Goal: Consume media (video, audio)

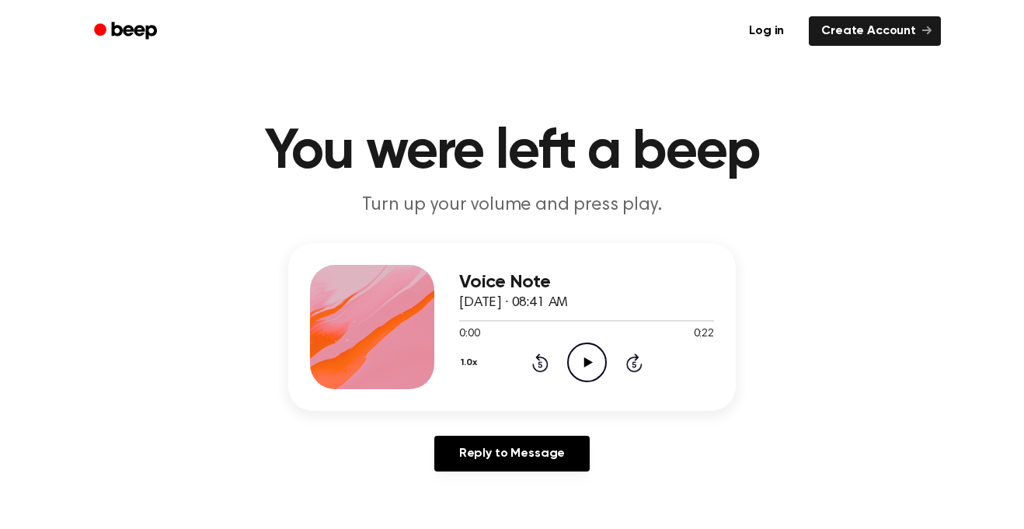
click at [584, 359] on icon at bounding box center [588, 362] width 9 height 10
click at [584, 357] on icon "Play Audio" at bounding box center [587, 363] width 40 height 40
click at [629, 362] on icon "Skip 5 seconds" at bounding box center [633, 363] width 17 height 20
click at [631, 362] on icon "Skip 5 seconds" at bounding box center [633, 363] width 17 height 20
